Goal: Information Seeking & Learning: Check status

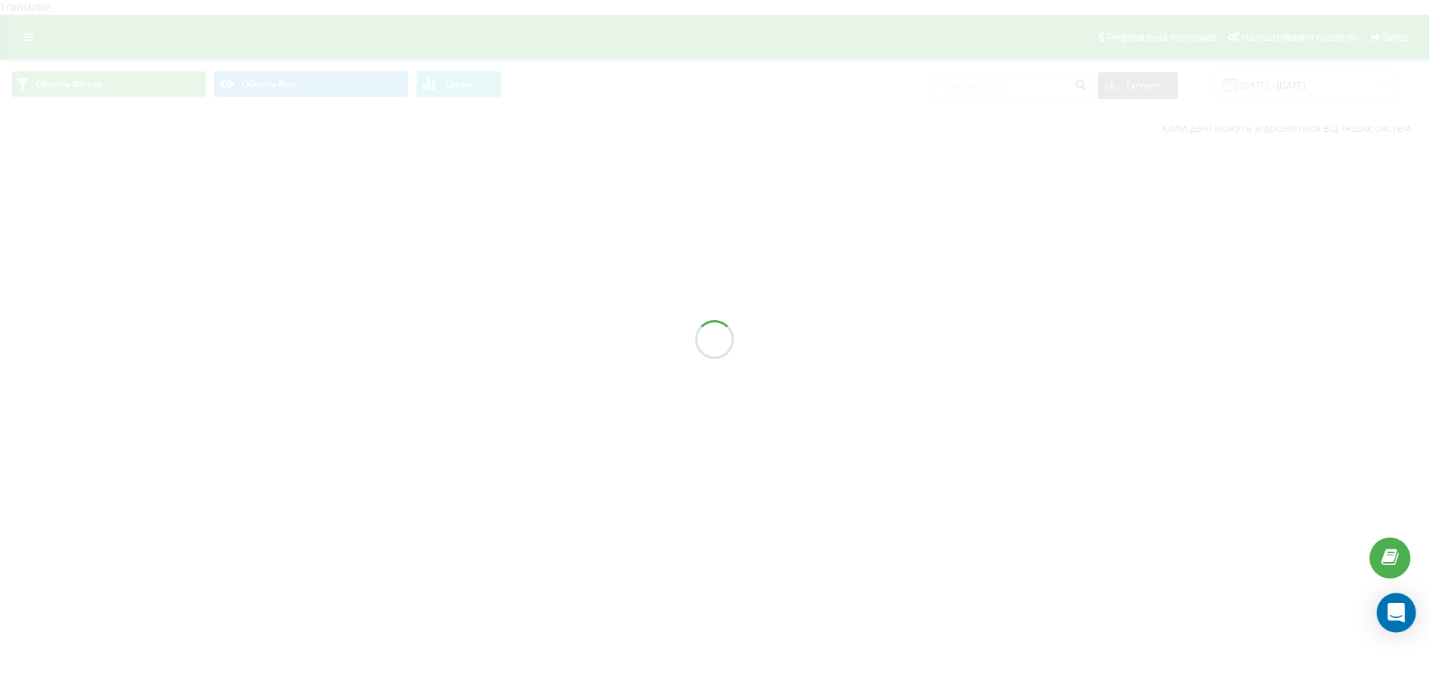
click at [1400, 618] on icon "Open Intercom Messenger" at bounding box center [1395, 612] width 17 height 19
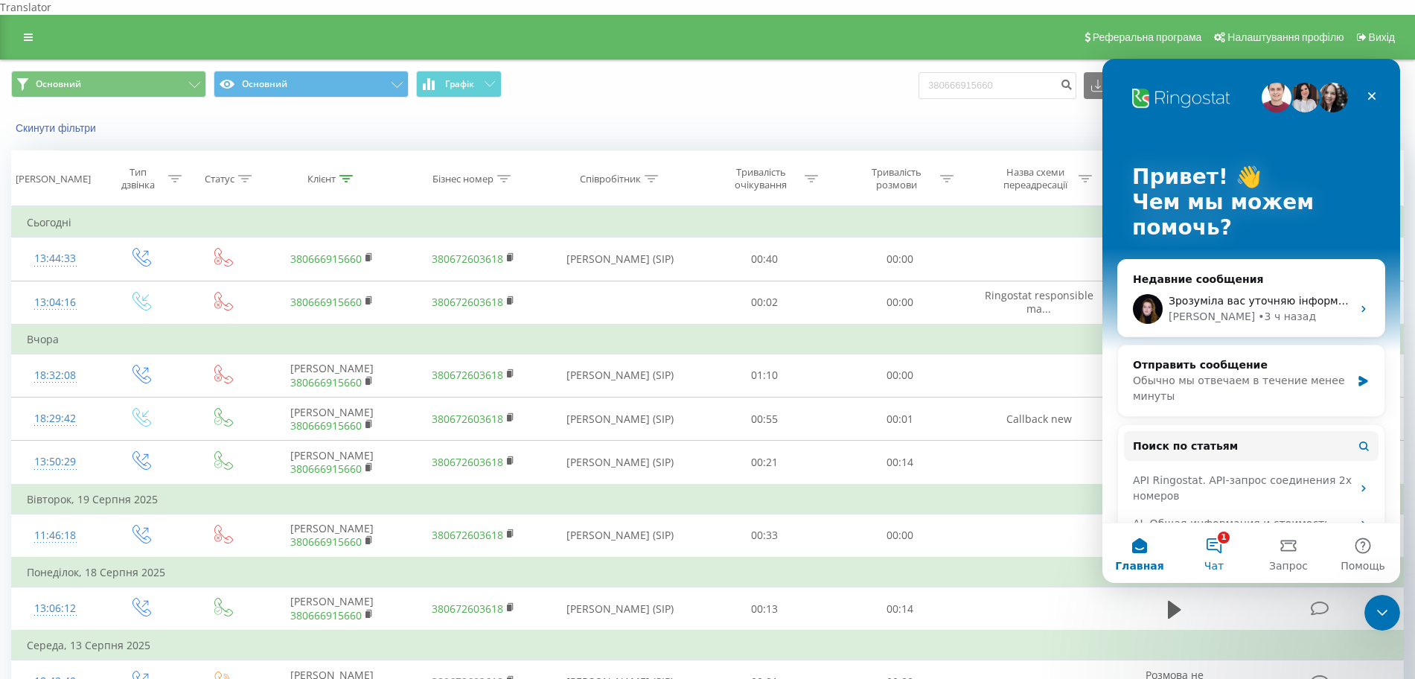
click at [1214, 547] on button "1 Чат" at bounding box center [1214, 553] width 74 height 60
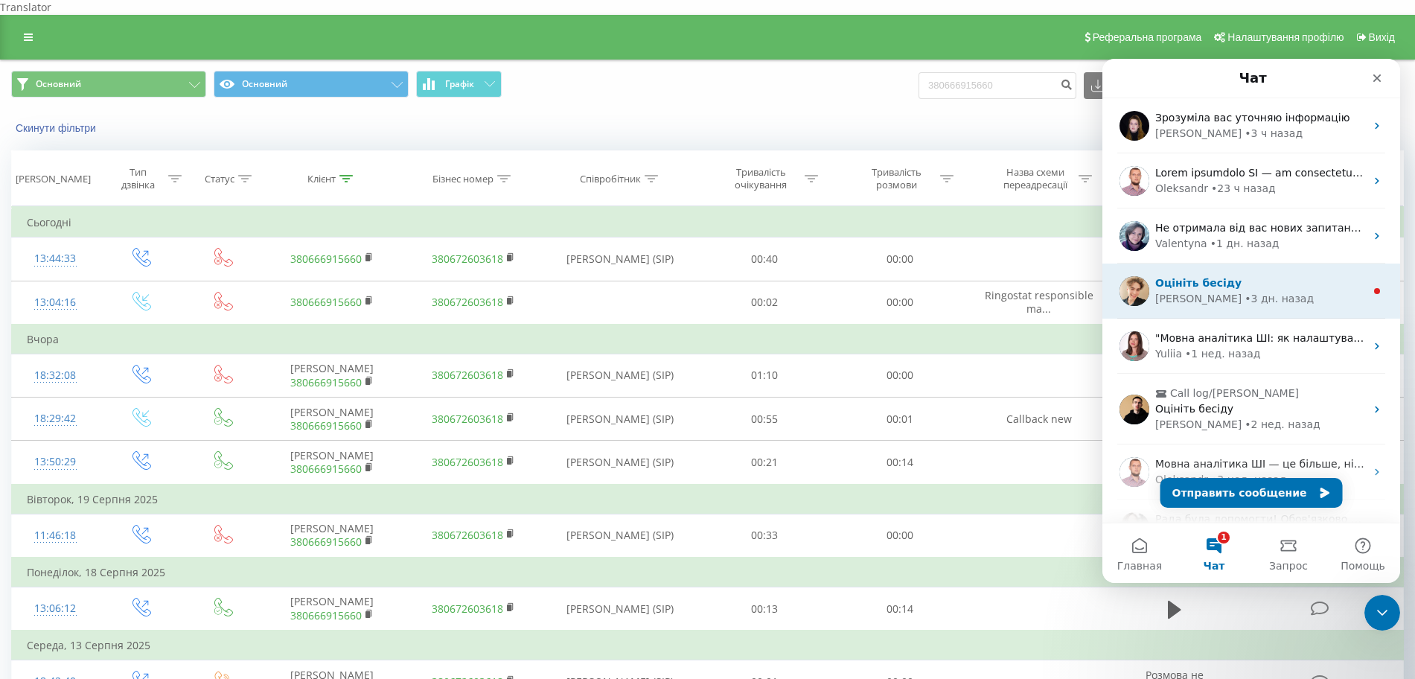
click at [1197, 285] on span "Оцініть бесіду" at bounding box center [1198, 283] width 86 height 12
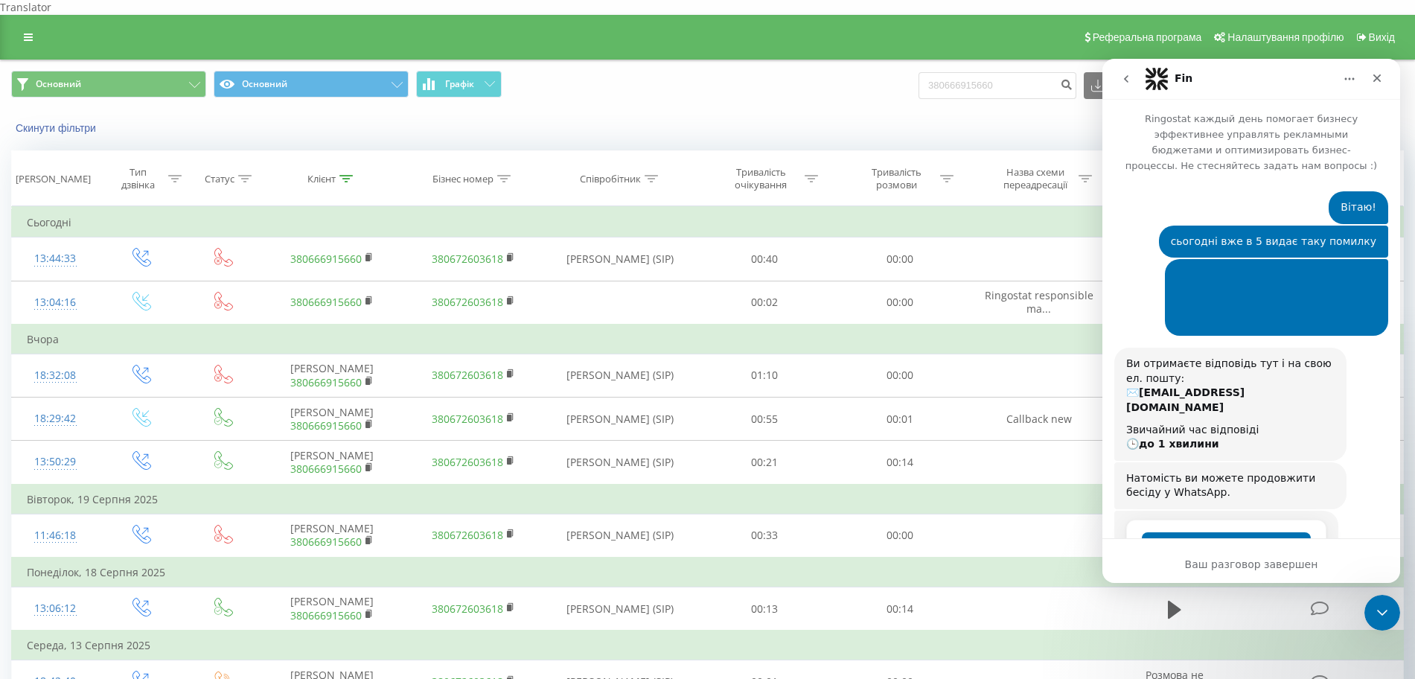
scroll to position [71, 0]
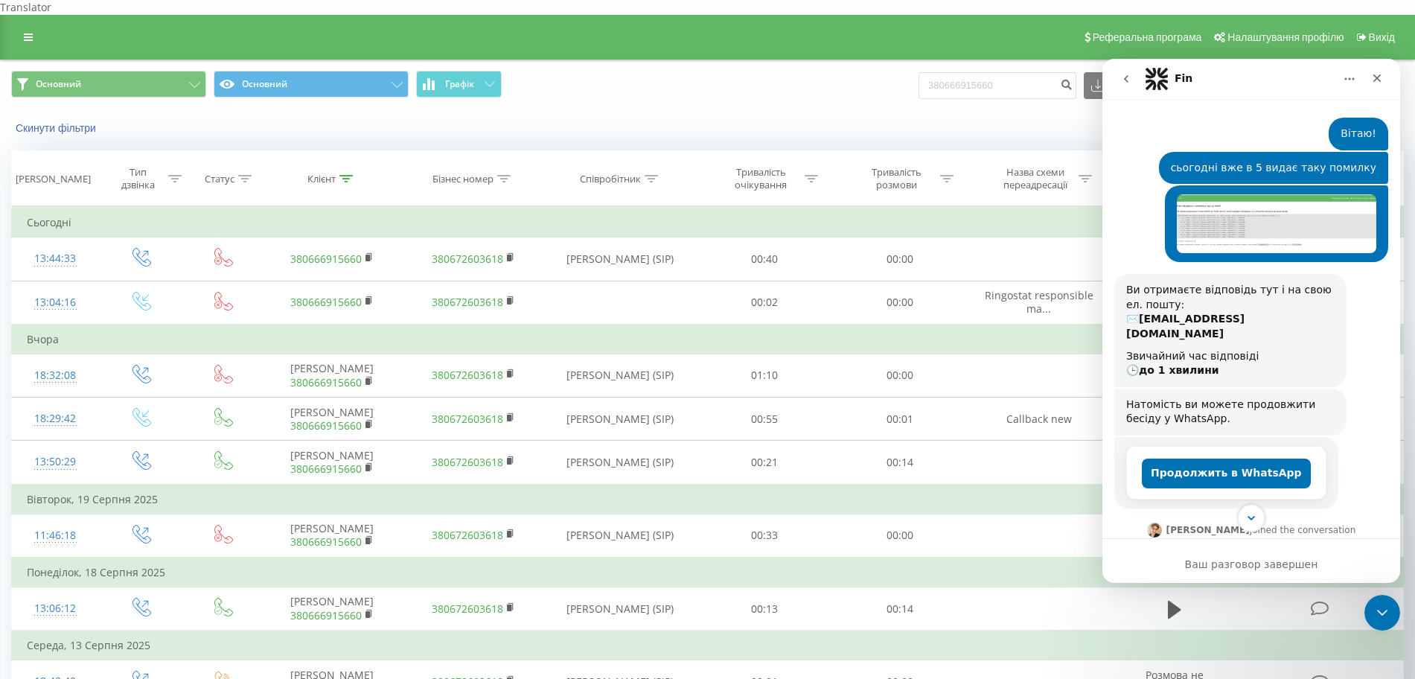
click at [1249, 522] on icon "Scroll to bottom" at bounding box center [1250, 517] width 13 height 13
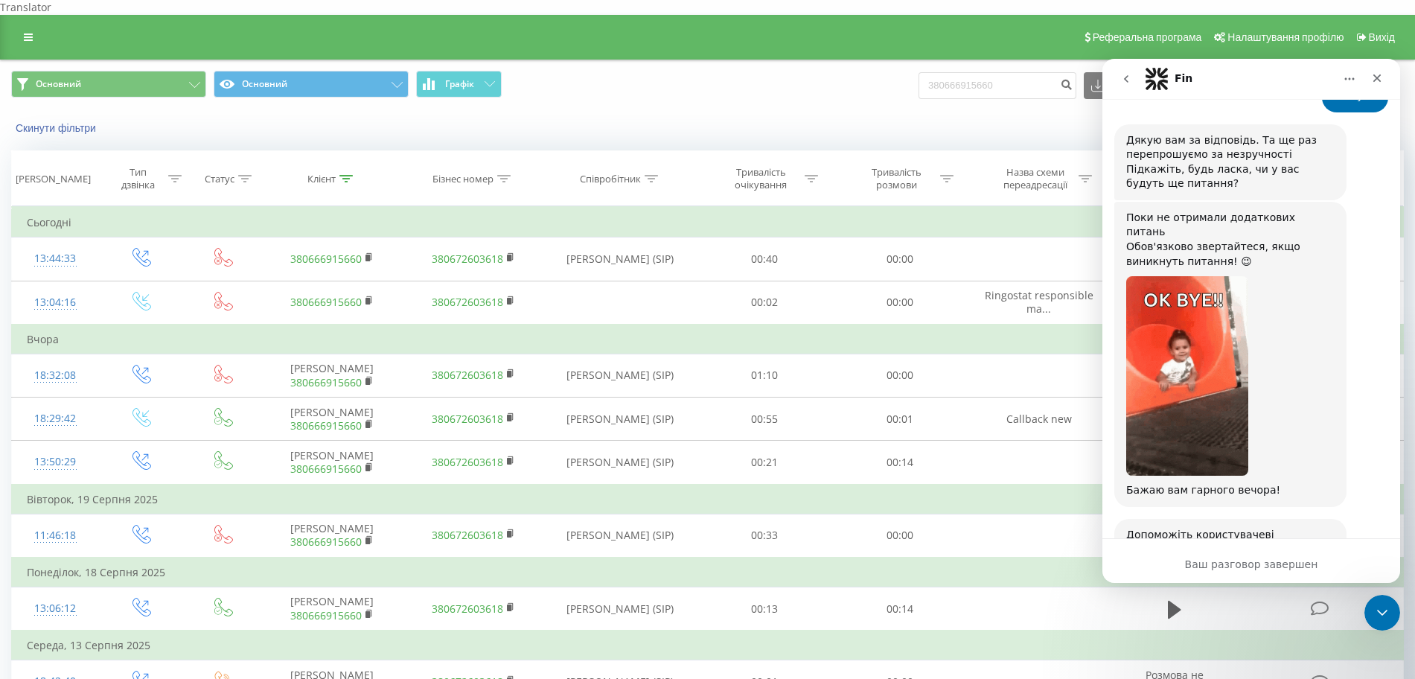
scroll to position [2675, 0]
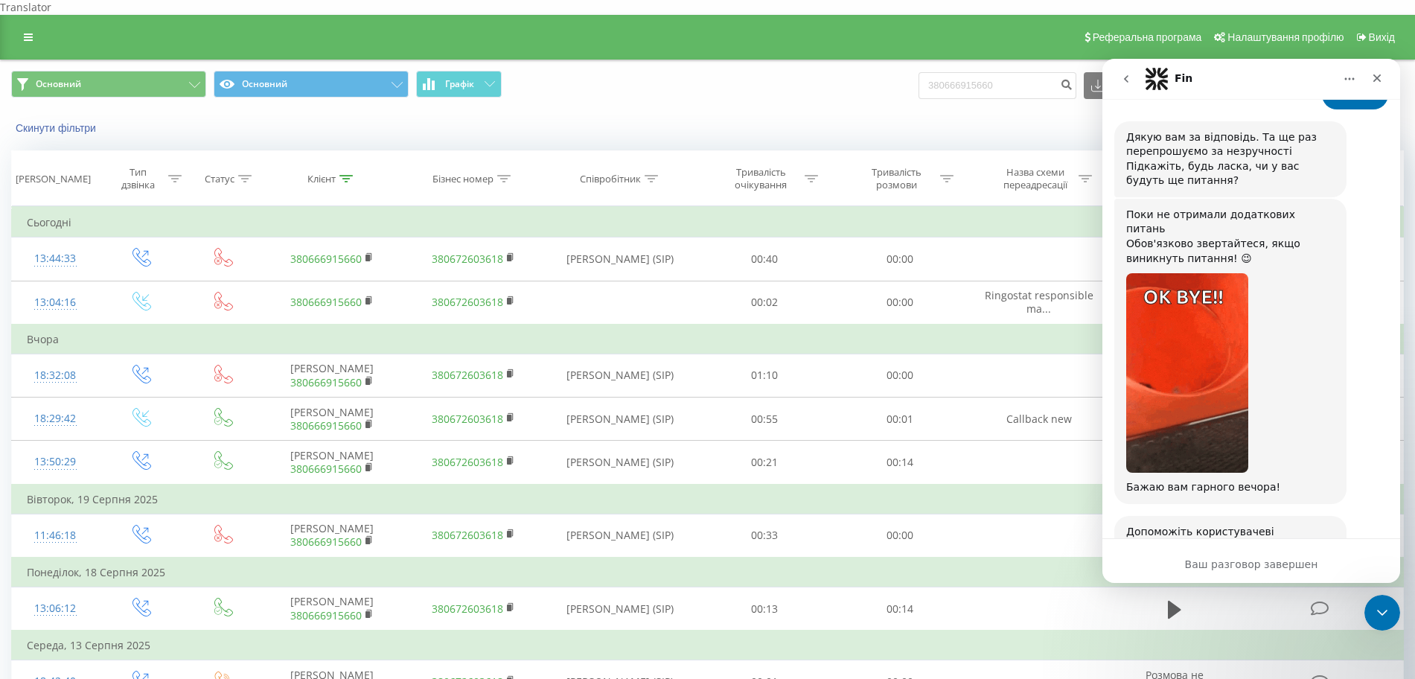
click at [1255, 620] on span "Отлично" at bounding box center [1253, 633] width 27 height 27
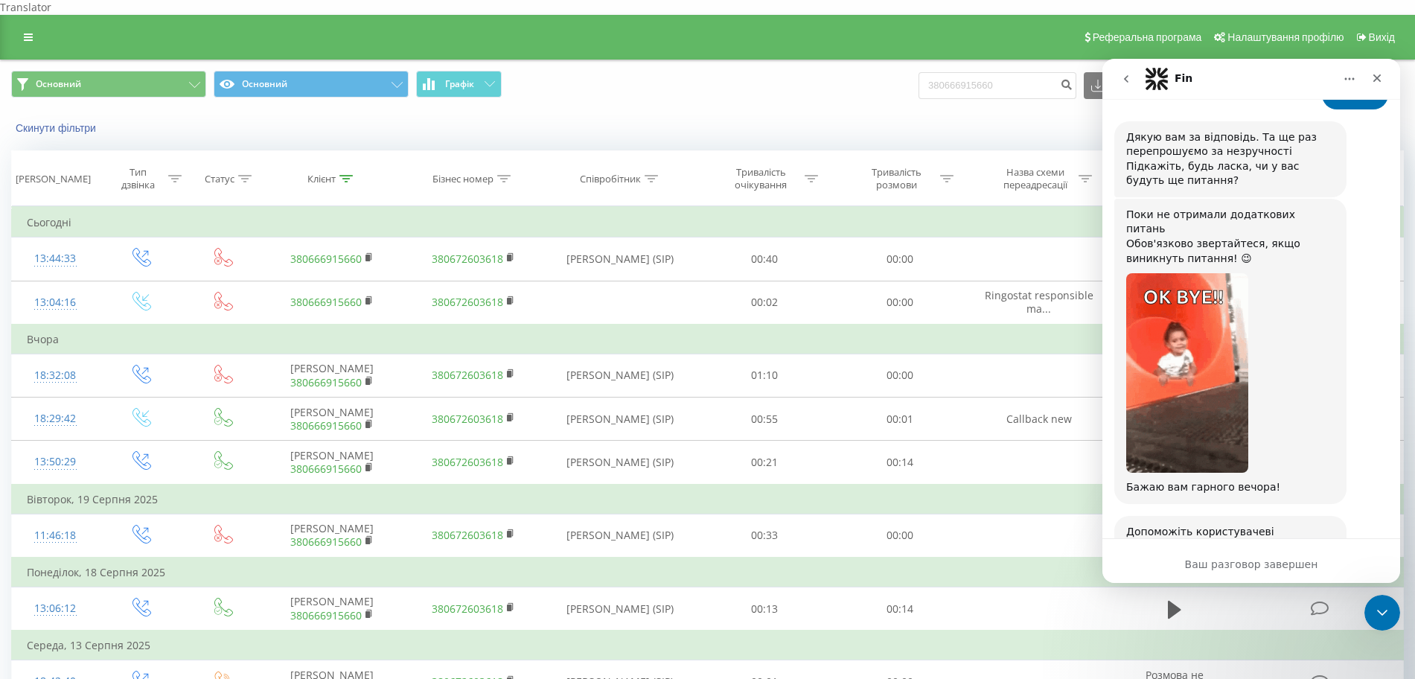
scroll to position [2716, 0]
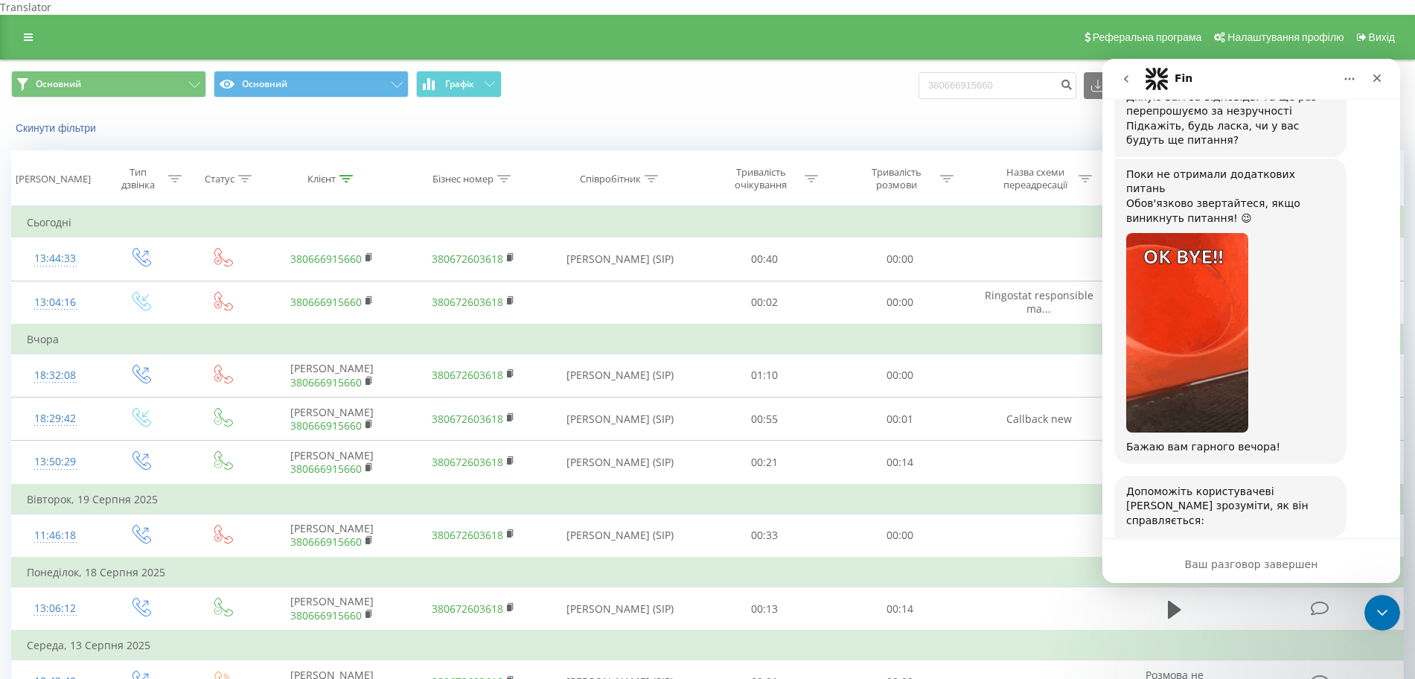
click at [1296, 632] on div "Отправить" at bounding box center [1296, 647] width 30 height 30
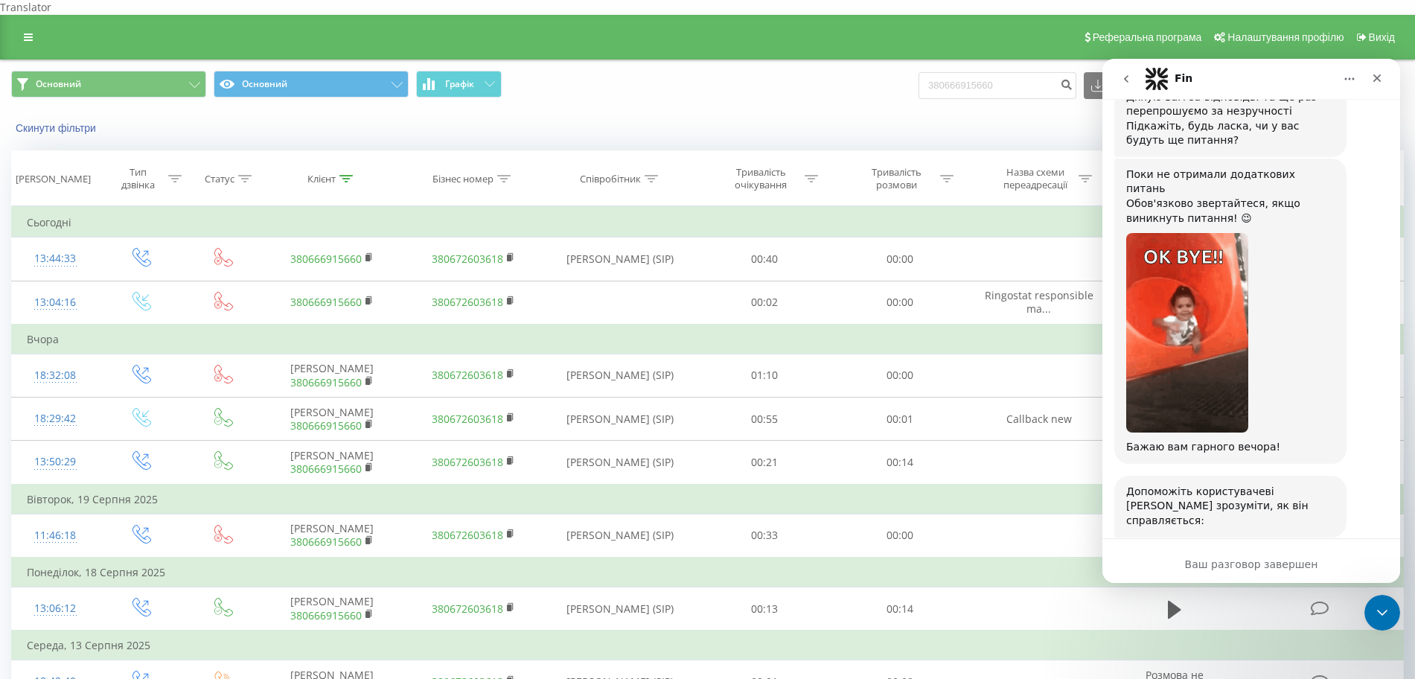
scroll to position [2657, 0]
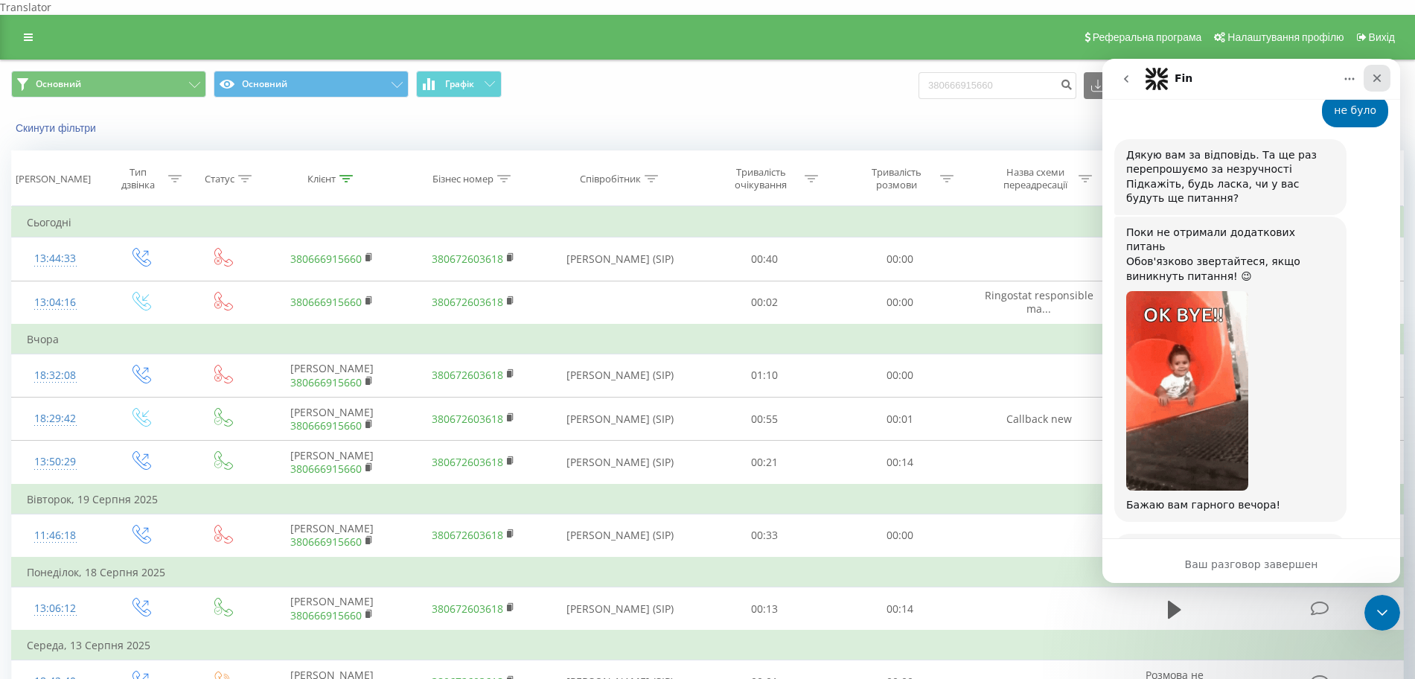
click at [1375, 88] on div "Закрыть" at bounding box center [1376, 78] width 27 height 27
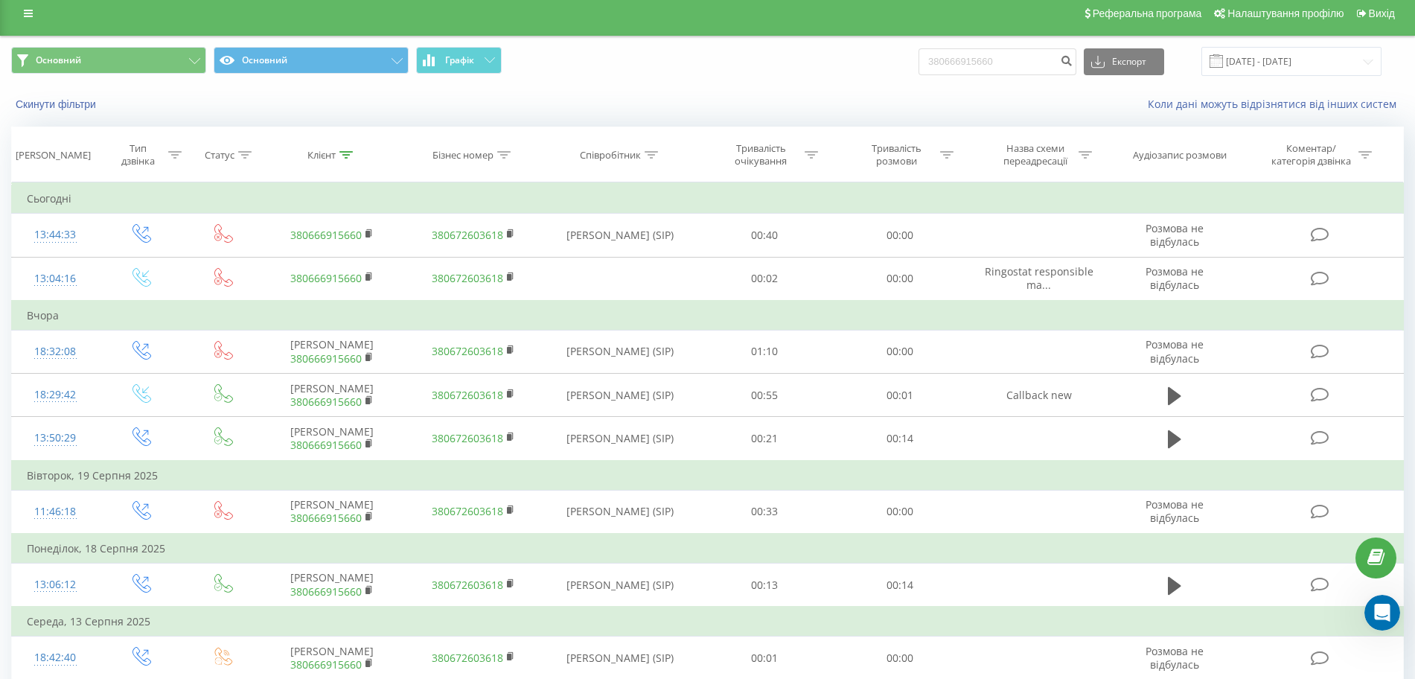
scroll to position [0, 0]
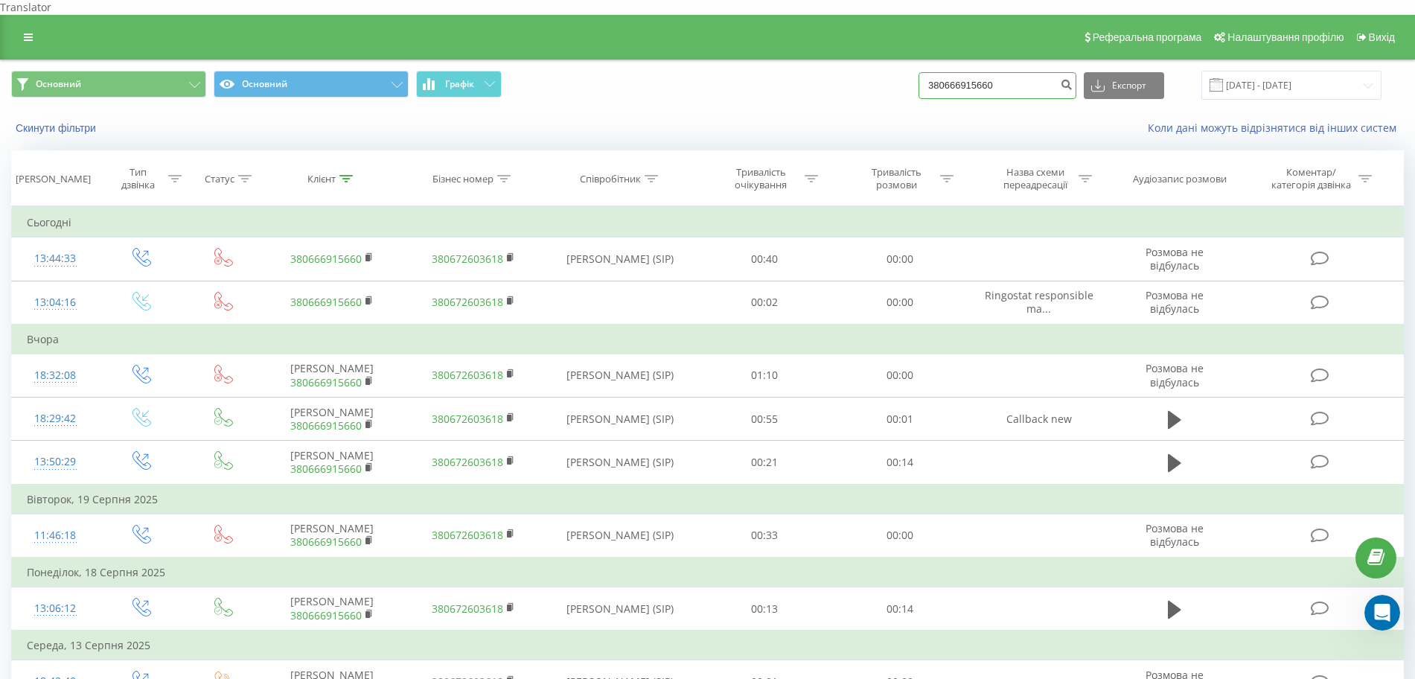
click at [1040, 77] on input "380666915660" at bounding box center [997, 85] width 158 height 27
click at [59, 123] on div "Скинути фільтри Коли дані можуть відрізнятися вiд інших систем" at bounding box center [707, 128] width 1413 height 36
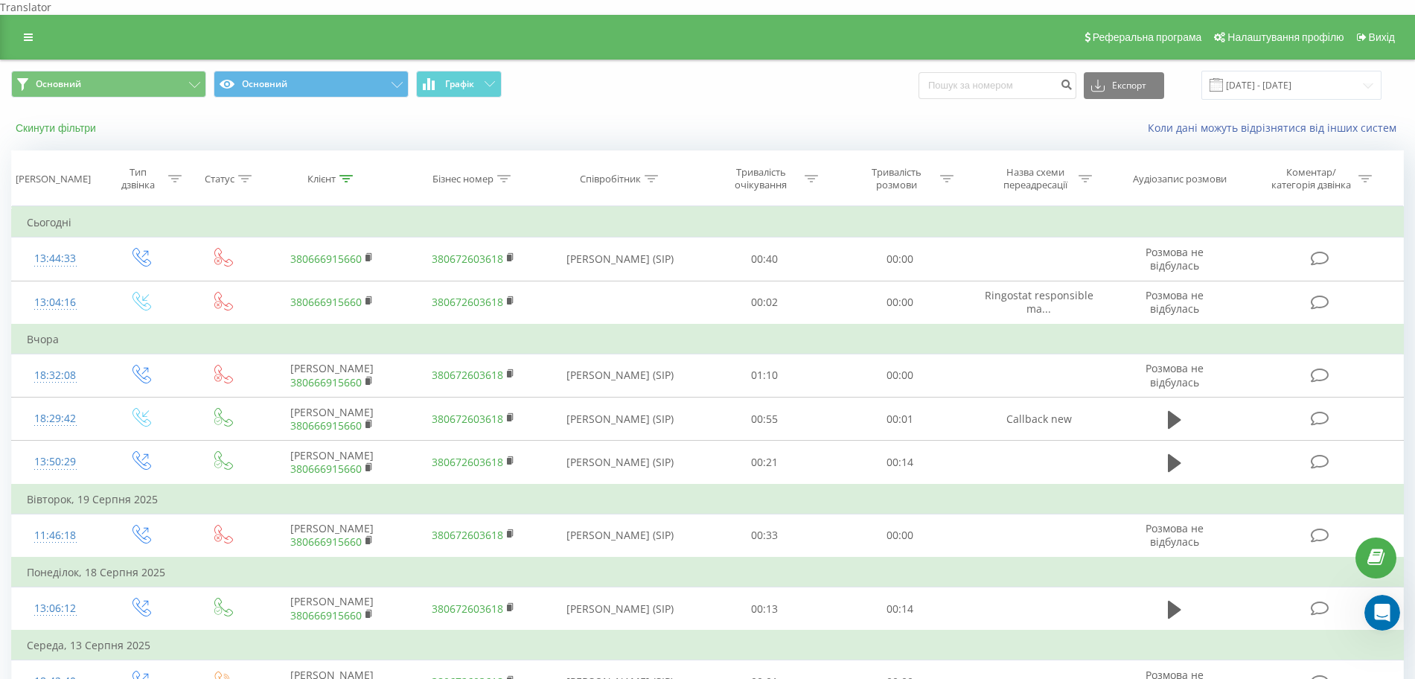
click at [60, 121] on button "Скинути фільтри" at bounding box center [57, 127] width 92 height 13
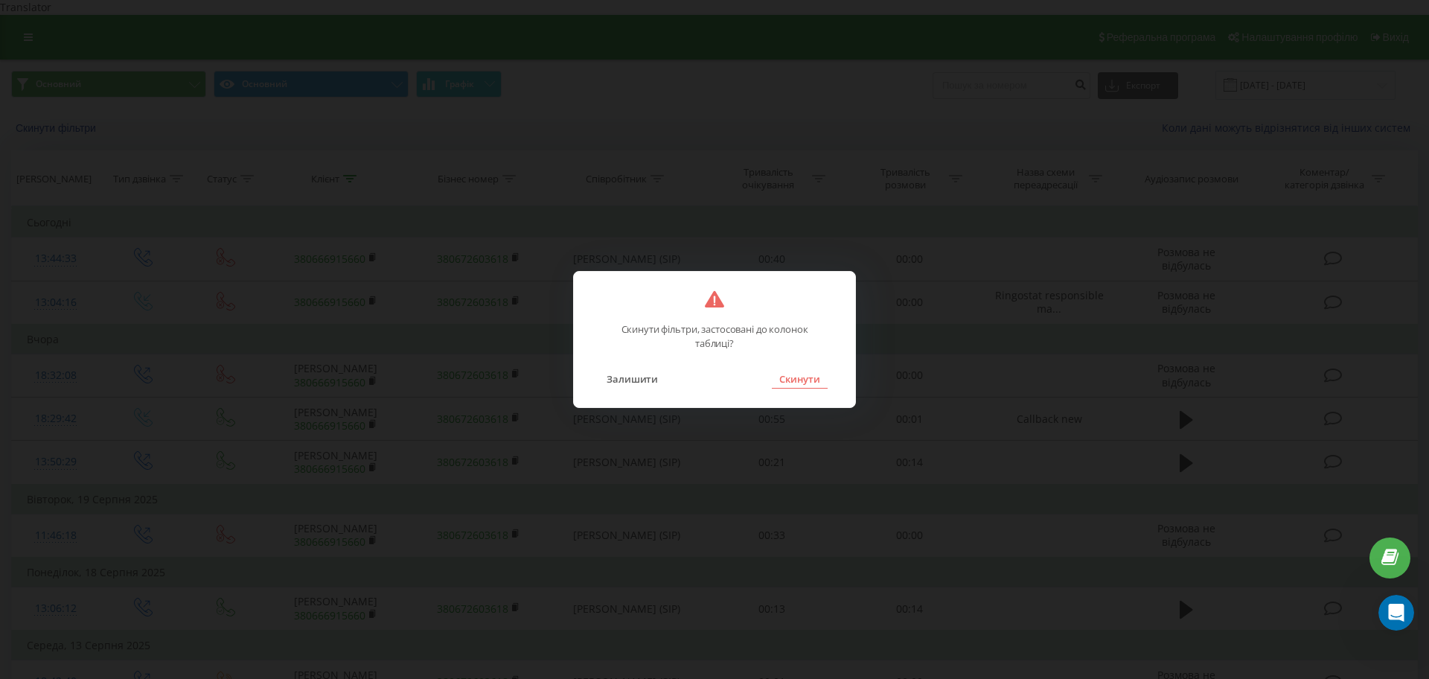
click at [797, 377] on button "Скинути" at bounding box center [800, 378] width 56 height 19
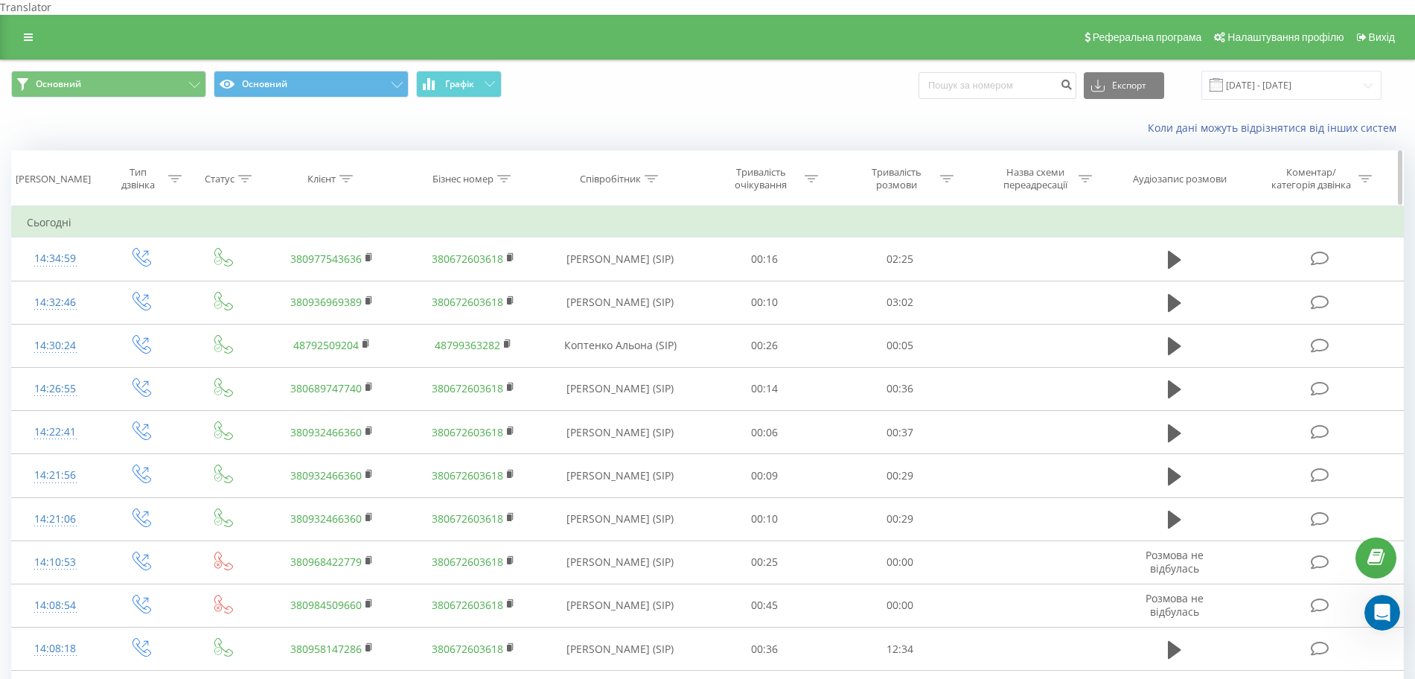
click at [173, 173] on div at bounding box center [174, 179] width 13 height 13
click at [131, 281] on div "Введіть значення" at bounding box center [134, 287] width 106 height 12
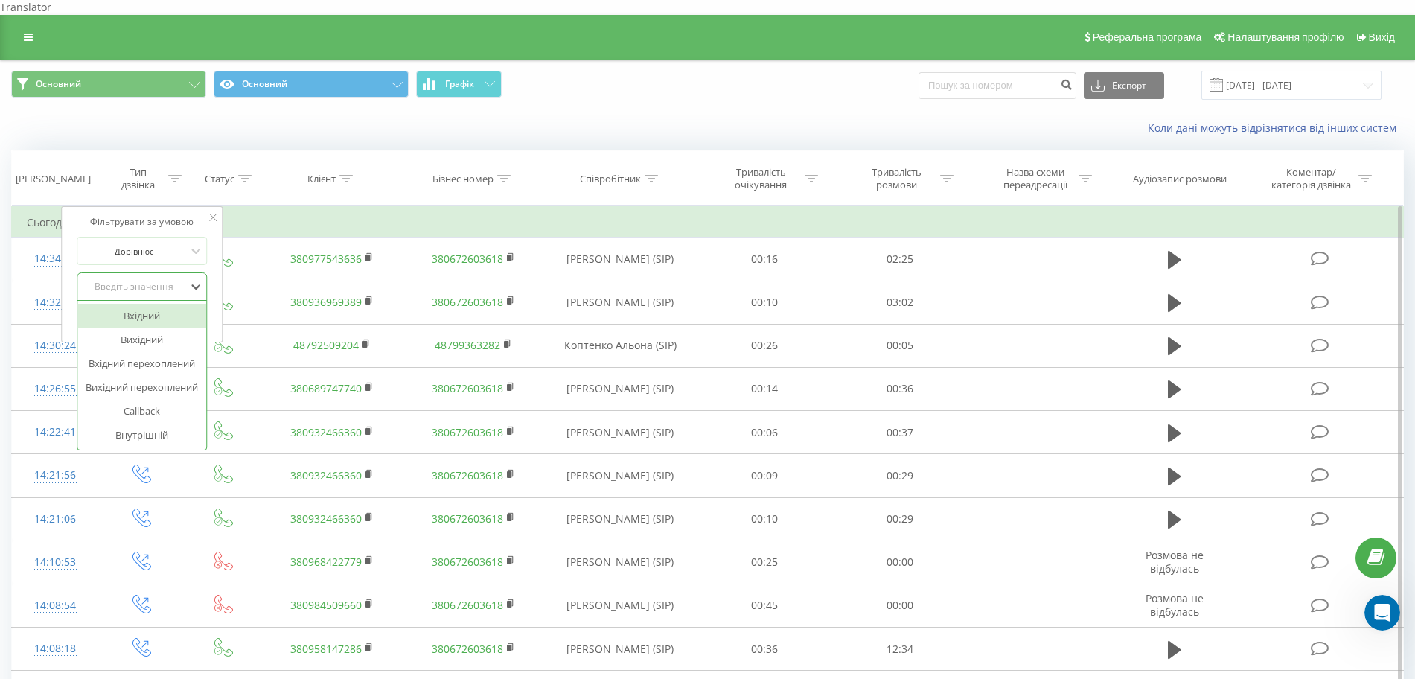
click at [118, 304] on div "Вхідний" at bounding box center [141, 316] width 129 height 24
click at [186, 306] on span "OK" at bounding box center [174, 316] width 42 height 23
